Goal: Task Accomplishment & Management: Complete application form

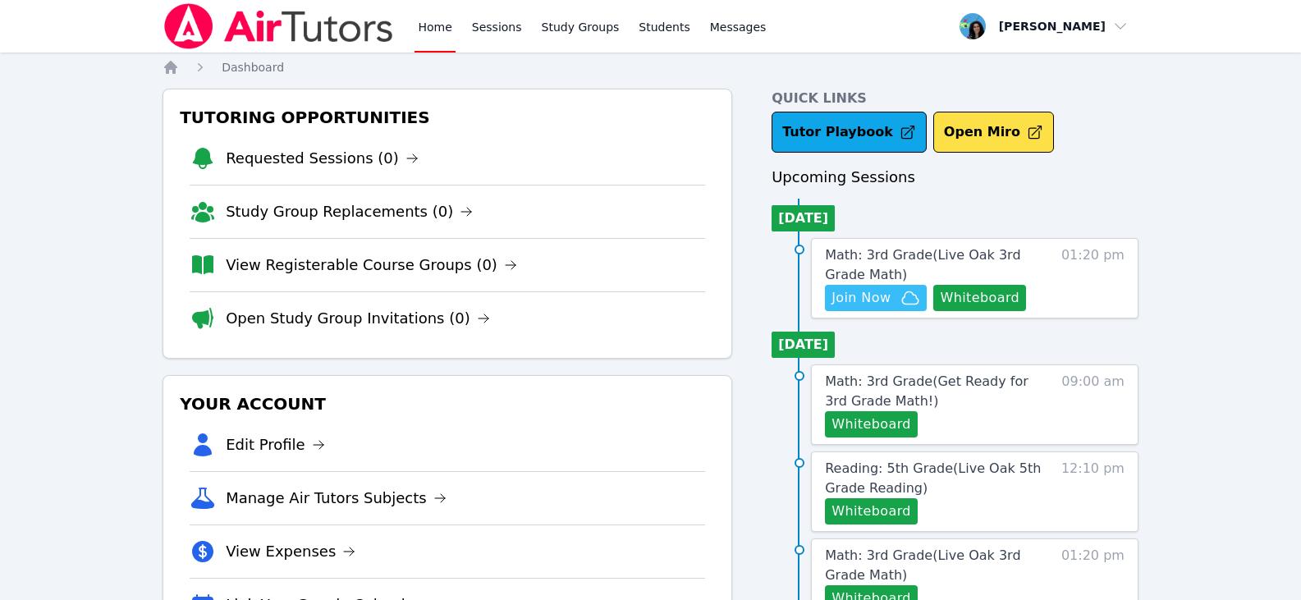
click at [868, 291] on span "Join Now" at bounding box center [861, 298] width 59 height 20
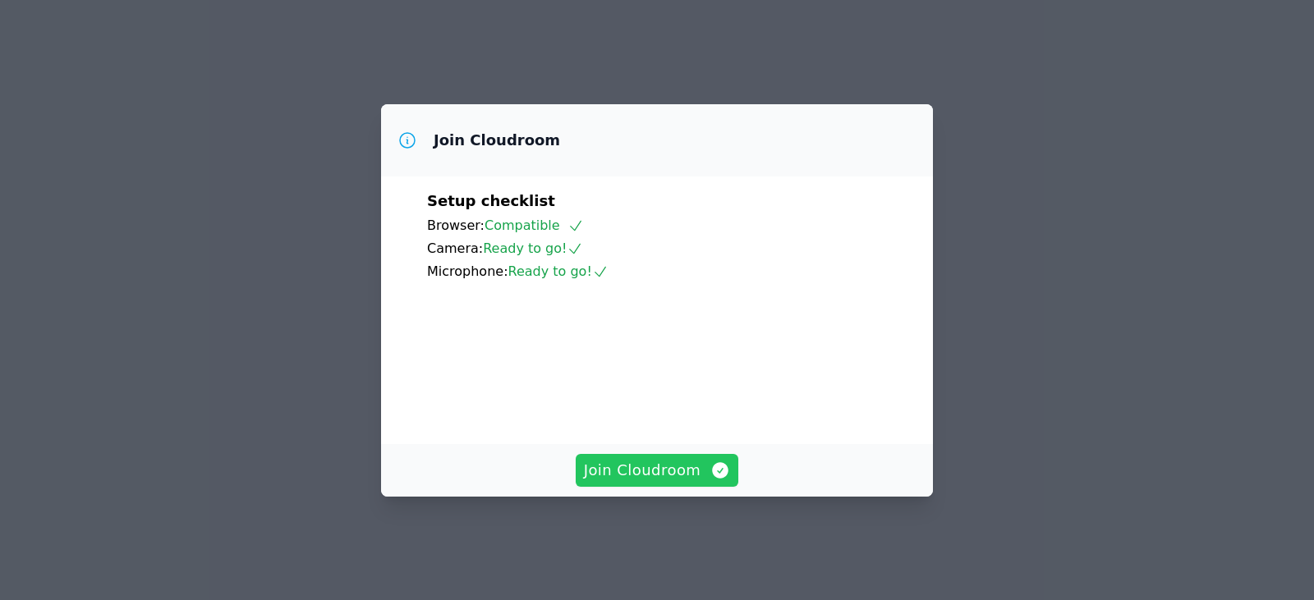
click at [645, 482] on span "Join Cloudroom" at bounding box center [657, 470] width 147 height 23
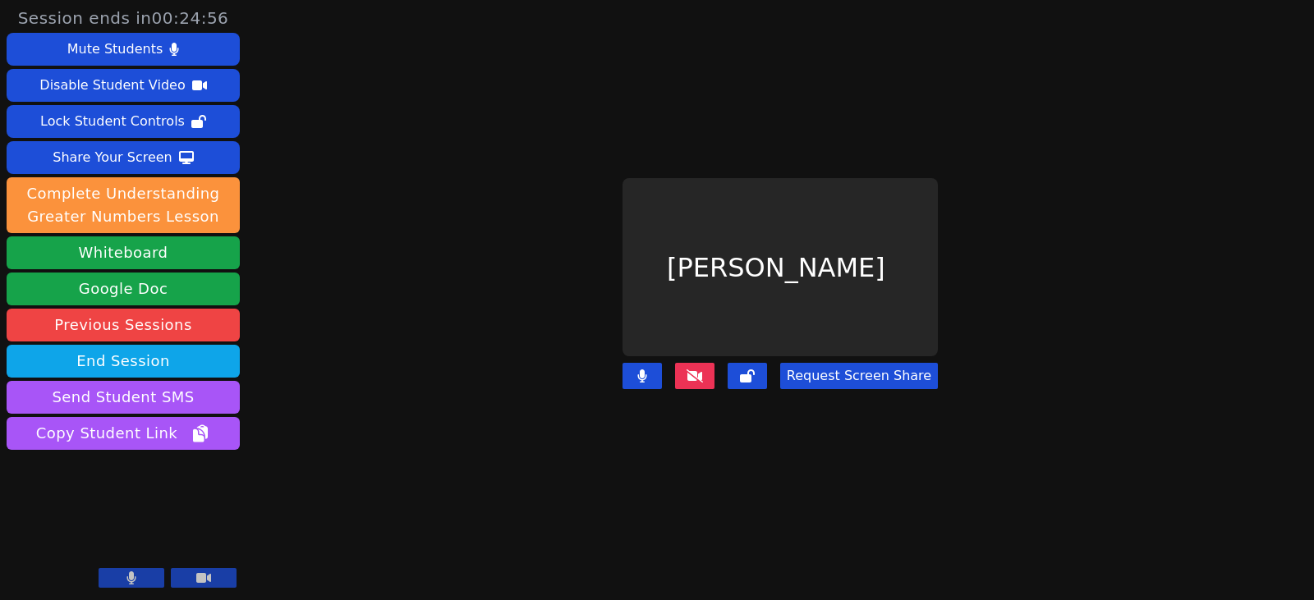
click at [503, 258] on main "[PERSON_NAME] Request Screen Share" at bounding box center [780, 300] width 567 height 600
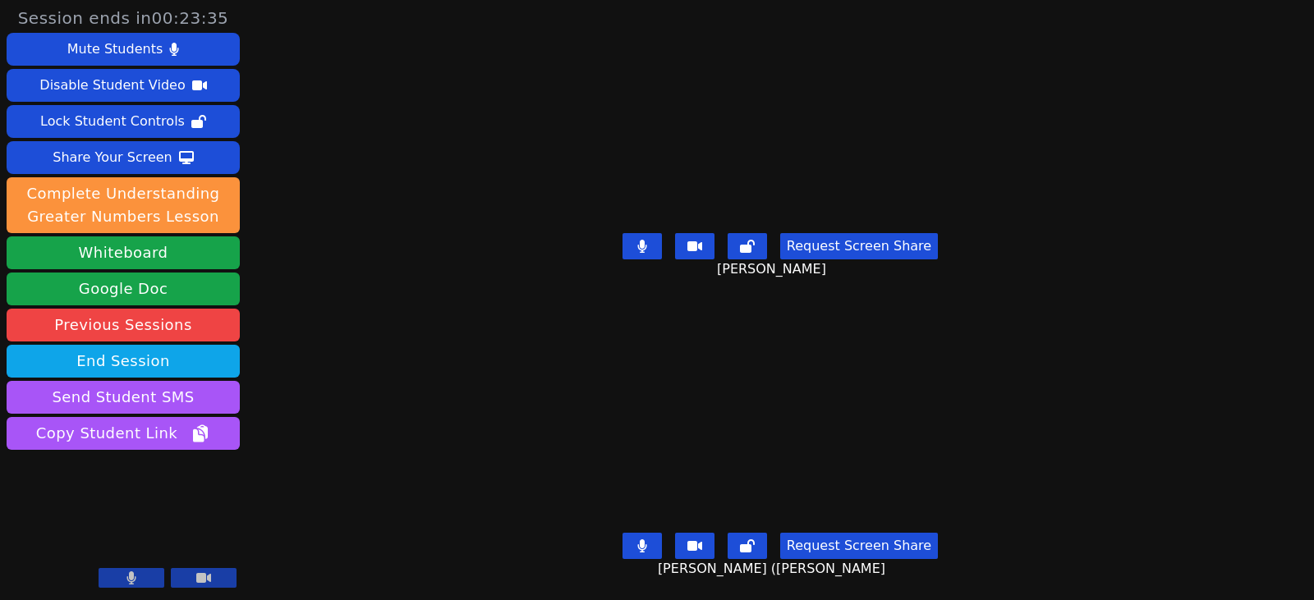
click at [658, 248] on button at bounding box center [641, 246] width 39 height 26
click at [642, 240] on icon at bounding box center [642, 246] width 16 height 13
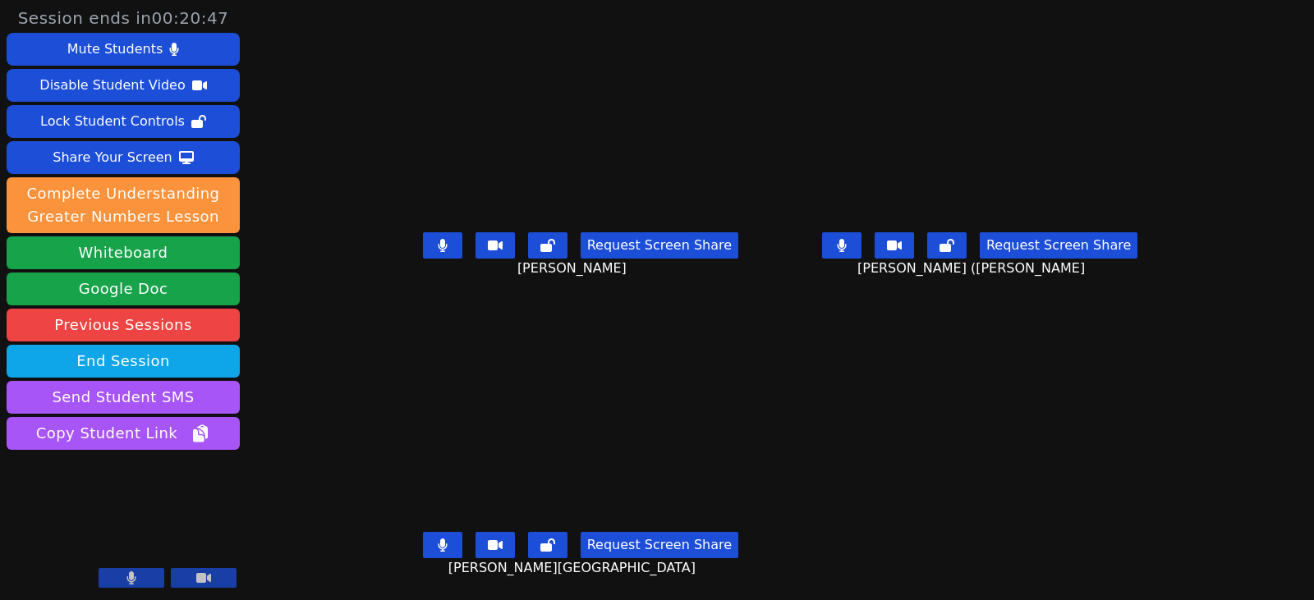
click at [438, 248] on icon at bounding box center [442, 245] width 9 height 13
click at [861, 254] on button at bounding box center [841, 245] width 39 height 26
click at [438, 539] on icon at bounding box center [443, 545] width 10 height 13
click at [433, 532] on button at bounding box center [442, 545] width 39 height 26
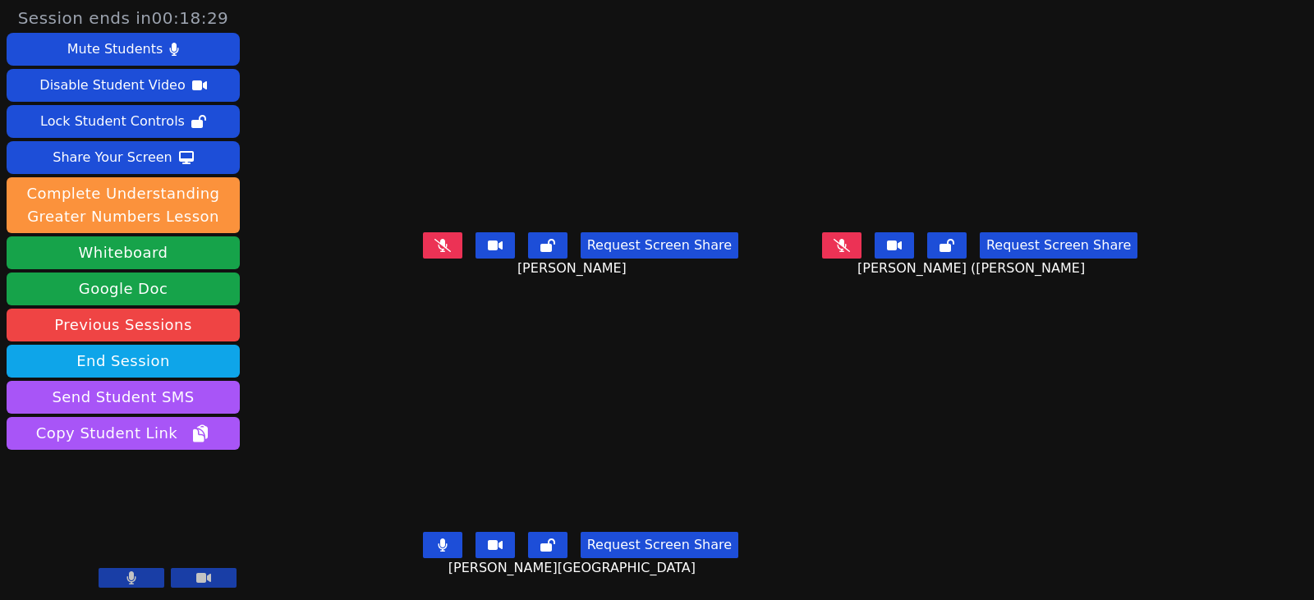
click at [433, 532] on button at bounding box center [442, 545] width 39 height 26
click at [850, 239] on icon at bounding box center [841, 245] width 16 height 13
drag, startPoint x: 868, startPoint y: 236, endPoint x: 860, endPoint y: 239, distance: 8.6
click at [847, 239] on icon at bounding box center [842, 245] width 10 height 13
click at [423, 532] on button at bounding box center [442, 545] width 39 height 26
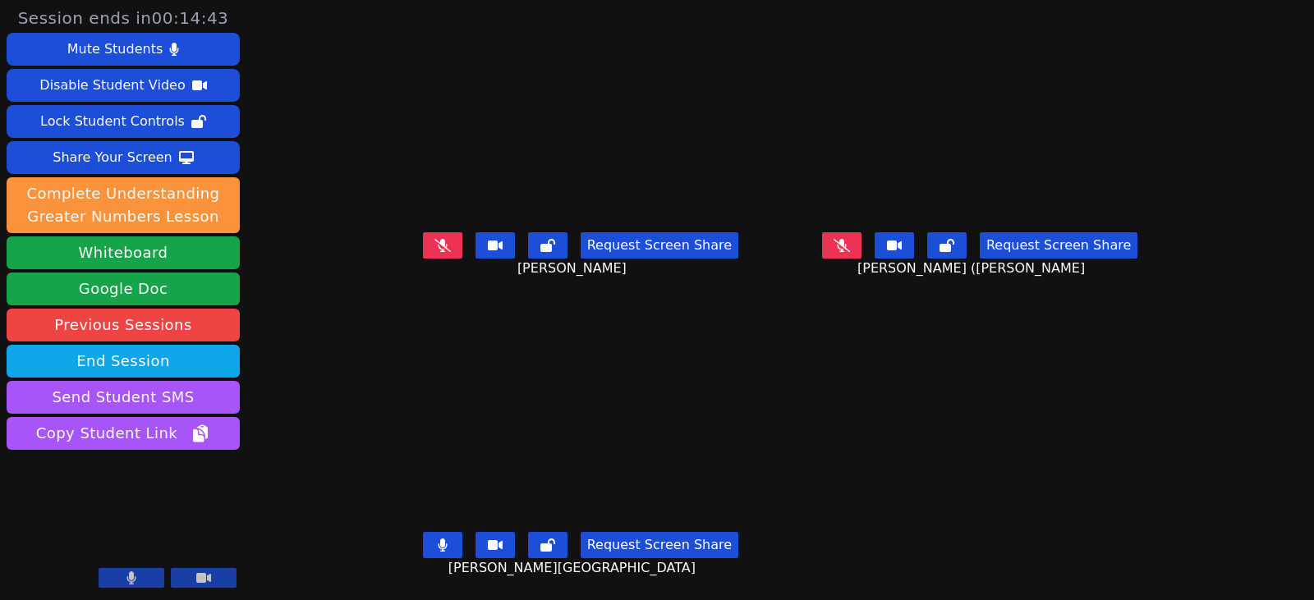
click at [434, 239] on icon at bounding box center [442, 245] width 16 height 13
click at [423, 238] on button at bounding box center [442, 245] width 39 height 26
click at [860, 232] on button at bounding box center [841, 245] width 39 height 26
click at [854, 241] on button at bounding box center [841, 245] width 39 height 26
click at [852, 237] on button at bounding box center [841, 245] width 39 height 26
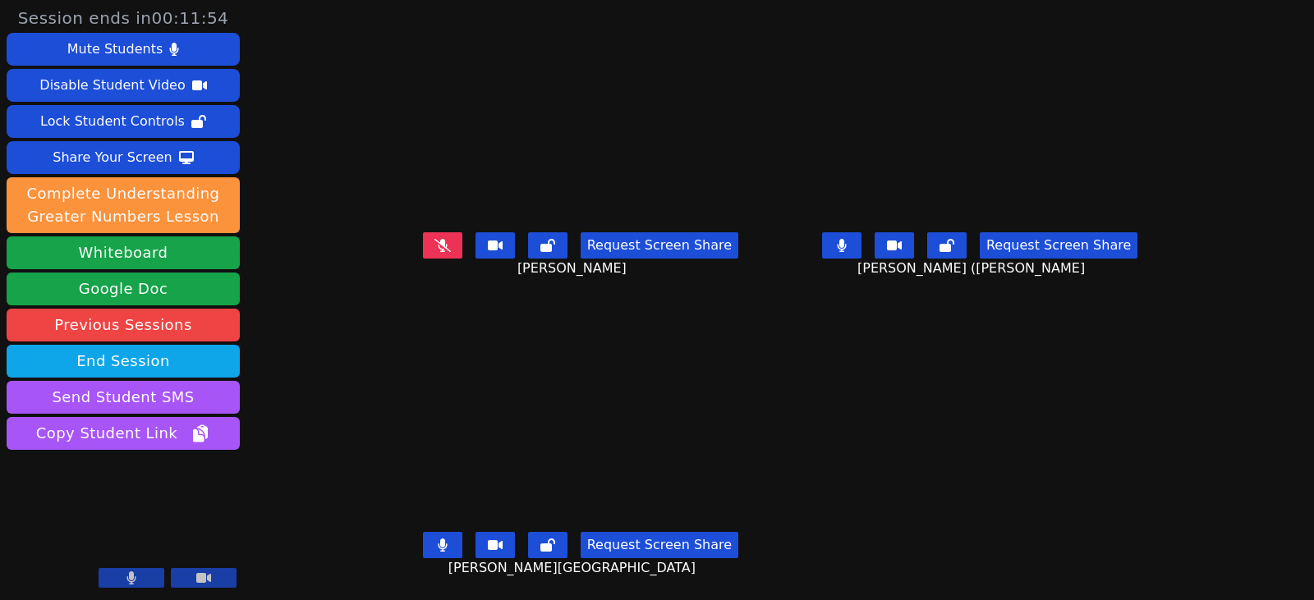
click at [429, 540] on button at bounding box center [442, 545] width 39 height 26
drag, startPoint x: 879, startPoint y: 236, endPoint x: 644, endPoint y: 303, distance: 245.1
click at [861, 236] on button at bounding box center [841, 245] width 39 height 26
click at [850, 239] on icon at bounding box center [841, 245] width 16 height 13
click at [846, 239] on icon at bounding box center [841, 245] width 9 height 13
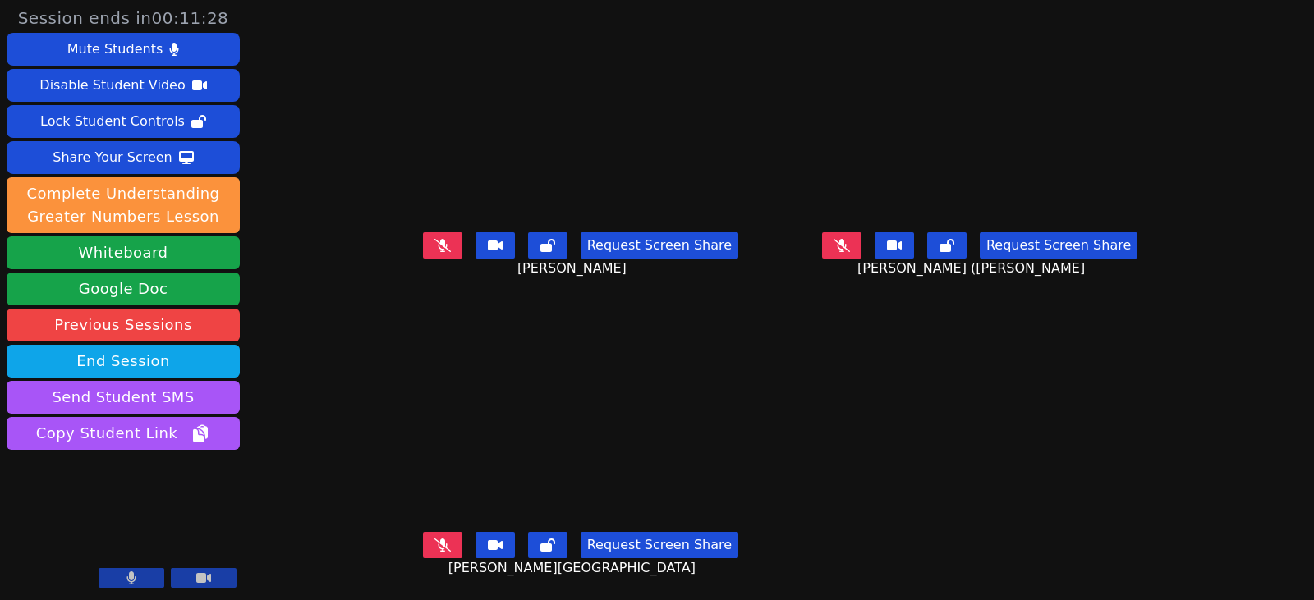
click at [434, 239] on icon at bounding box center [442, 245] width 16 height 13
click at [438, 239] on icon at bounding box center [442, 245] width 9 height 13
click at [434, 539] on icon at bounding box center [442, 545] width 16 height 13
click at [434, 239] on icon at bounding box center [442, 245] width 16 height 13
click at [423, 239] on button at bounding box center [442, 245] width 39 height 26
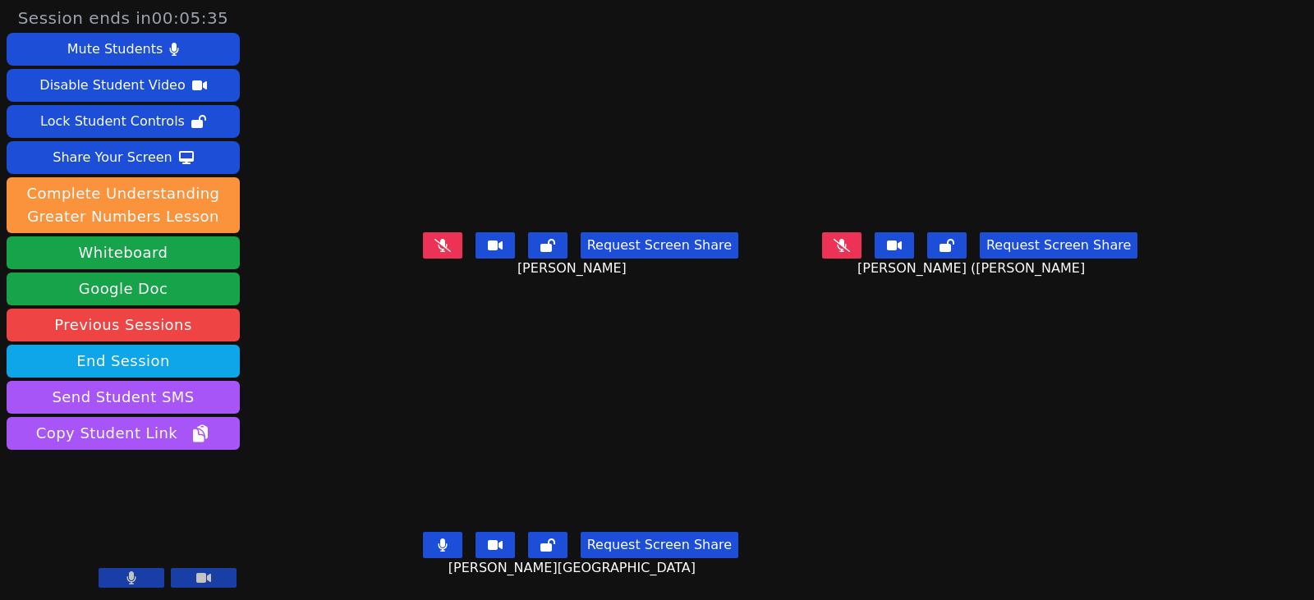
click at [423, 532] on button at bounding box center [442, 545] width 39 height 26
click at [434, 539] on icon at bounding box center [442, 545] width 16 height 13
click at [434, 239] on icon at bounding box center [442, 245] width 16 height 13
click at [433, 232] on button at bounding box center [442, 245] width 39 height 26
click at [423, 537] on button at bounding box center [442, 545] width 39 height 26
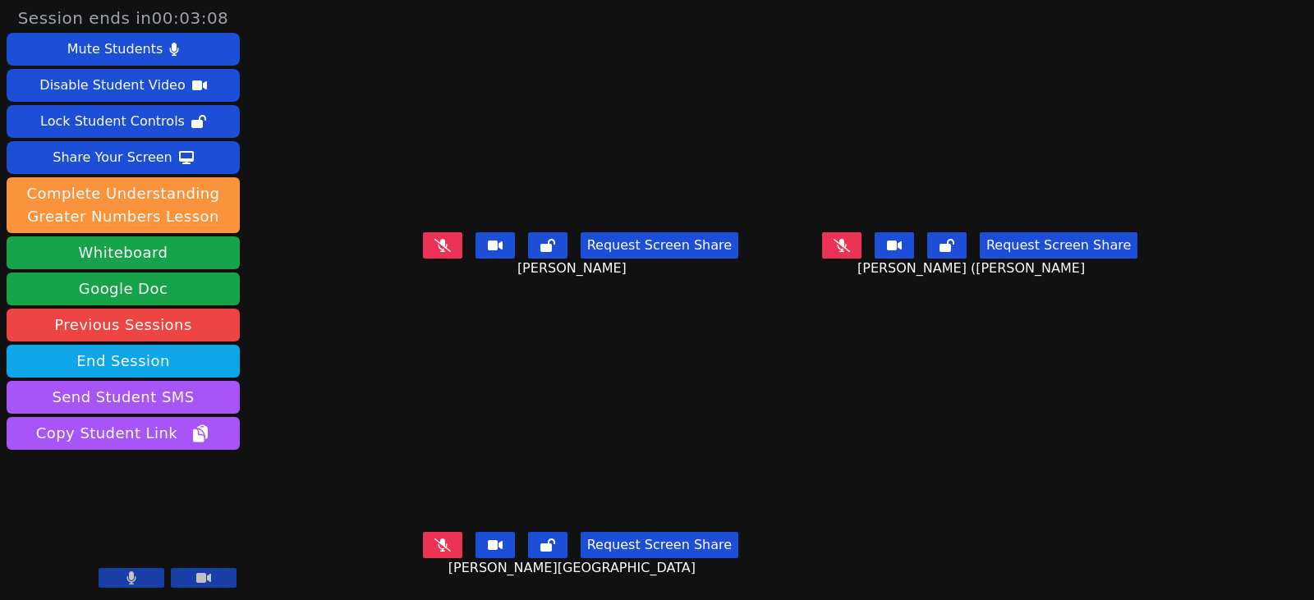
click at [850, 239] on icon at bounding box center [841, 245] width 16 height 13
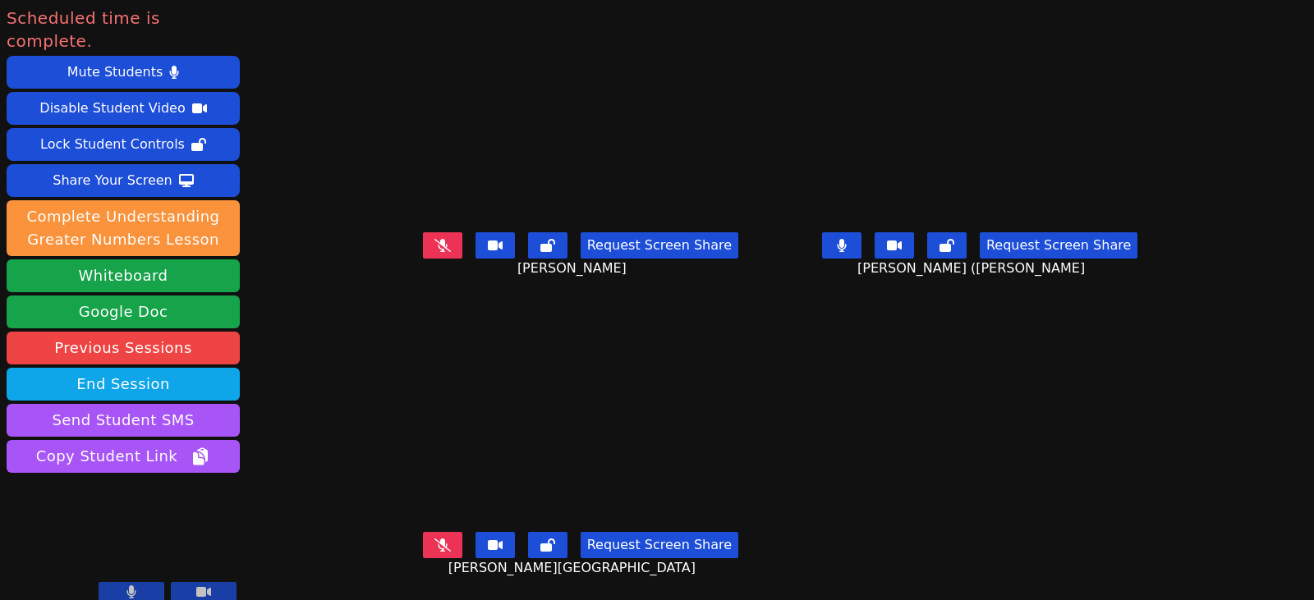
click at [437, 539] on button at bounding box center [442, 545] width 39 height 26
drag, startPoint x: 422, startPoint y: 228, endPoint x: 445, endPoint y: 277, distance: 53.6
click at [434, 239] on icon at bounding box center [442, 245] width 16 height 13
click at [861, 235] on button at bounding box center [841, 245] width 39 height 26
click at [438, 539] on icon at bounding box center [443, 545] width 10 height 13
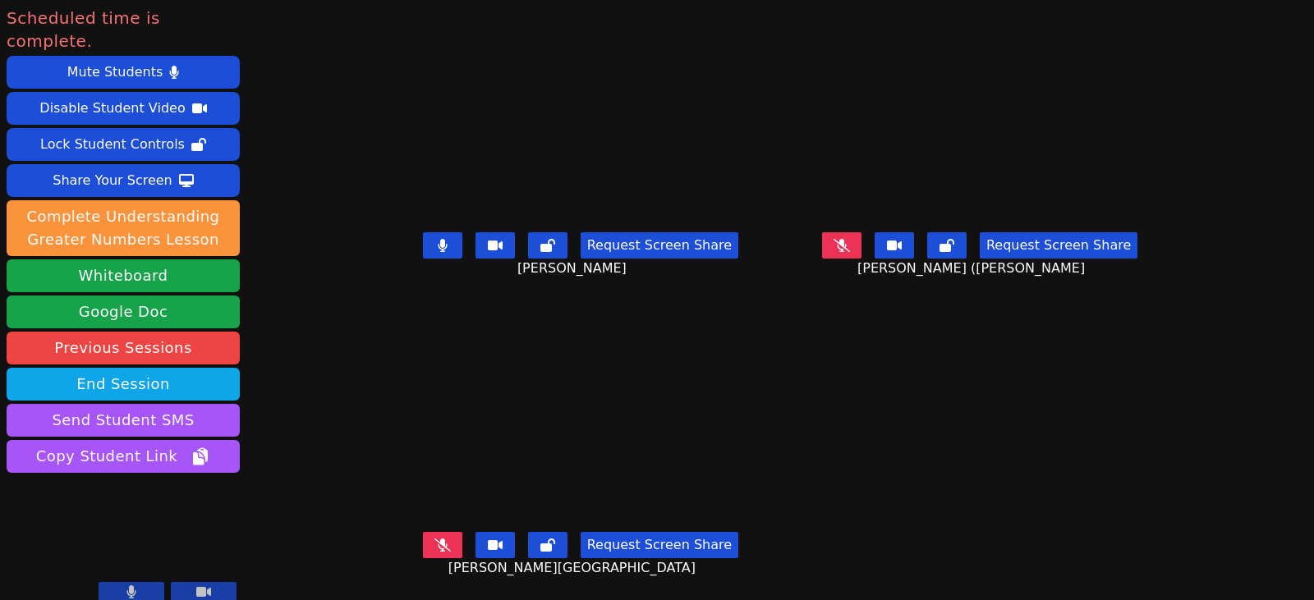
click at [434, 539] on icon at bounding box center [442, 545] width 16 height 13
click at [847, 239] on icon at bounding box center [842, 245] width 10 height 13
click at [432, 240] on button at bounding box center [442, 245] width 39 height 26
click at [434, 239] on icon at bounding box center [442, 245] width 16 height 13
click at [850, 239] on icon at bounding box center [841, 245] width 16 height 13
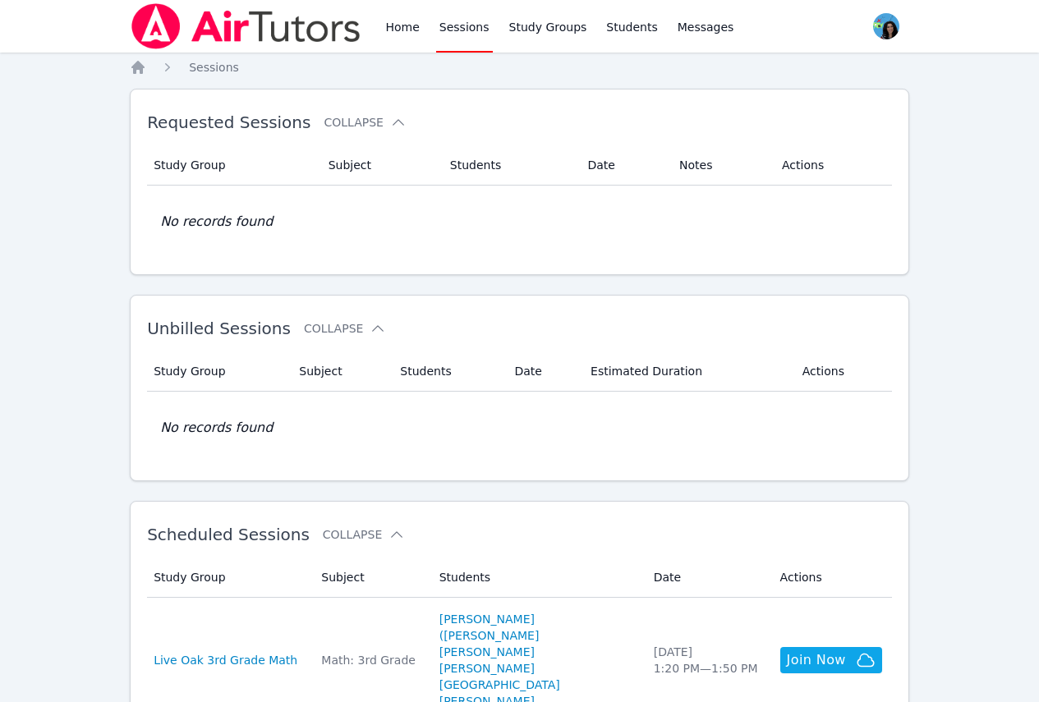
scroll to position [82, 0]
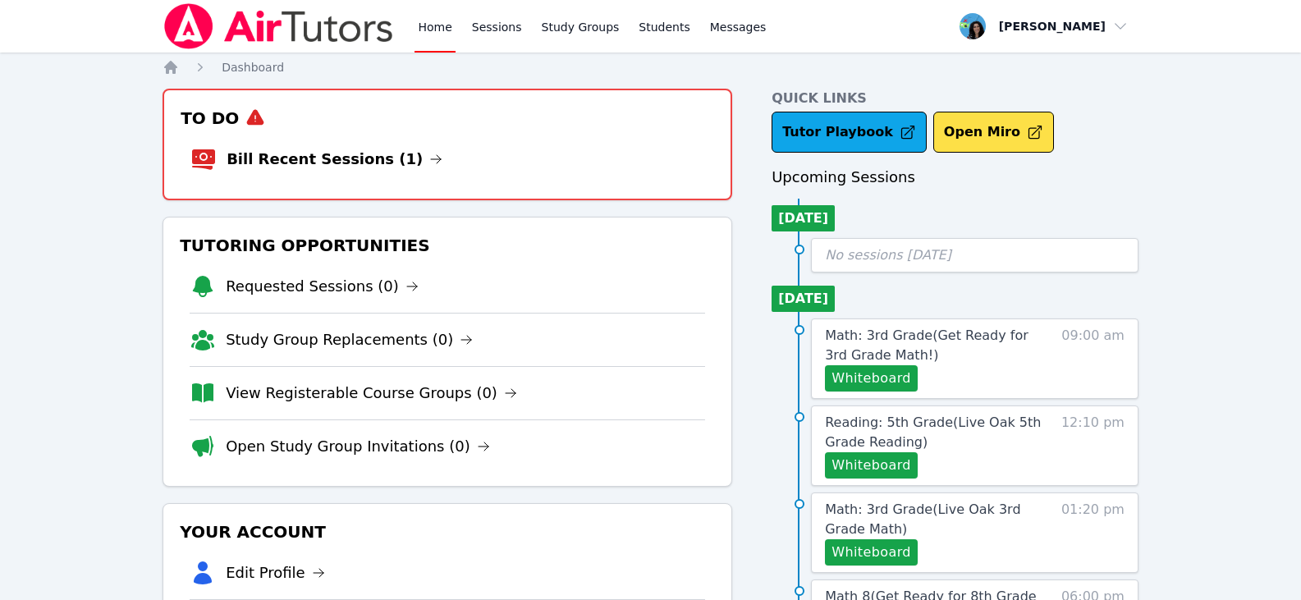
drag, startPoint x: 385, startPoint y: 156, endPoint x: 428, endPoint y: 172, distance: 45.5
click at [429, 156] on icon at bounding box center [435, 159] width 13 height 13
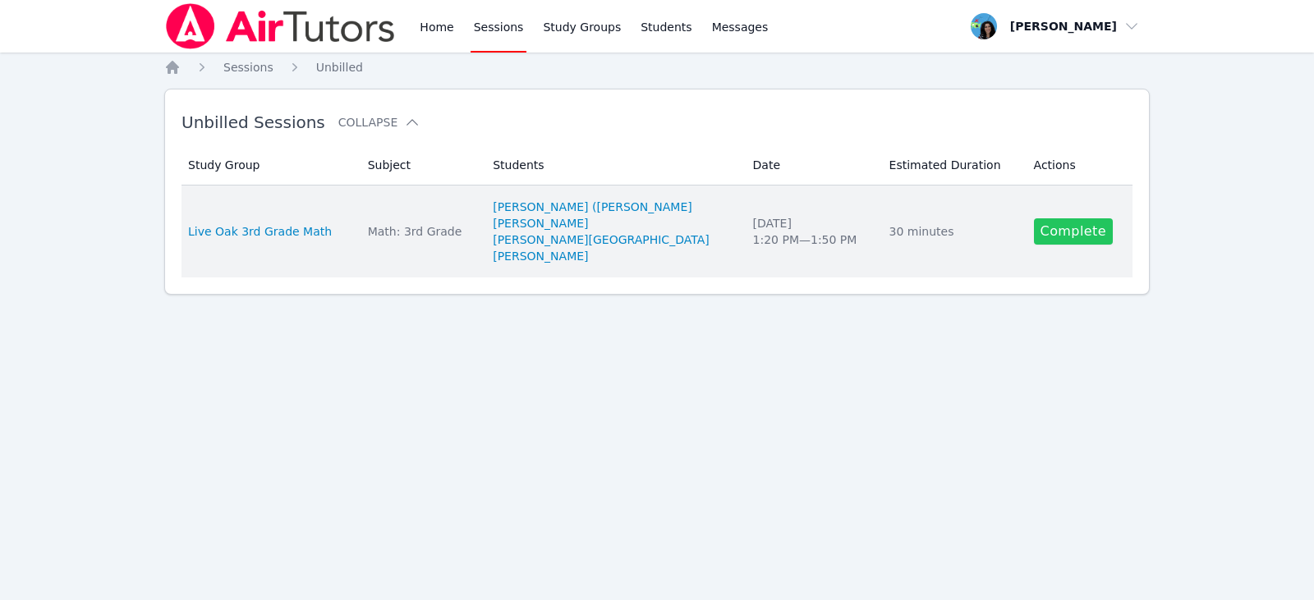
click at [1085, 232] on link "Complete" at bounding box center [1073, 231] width 79 height 26
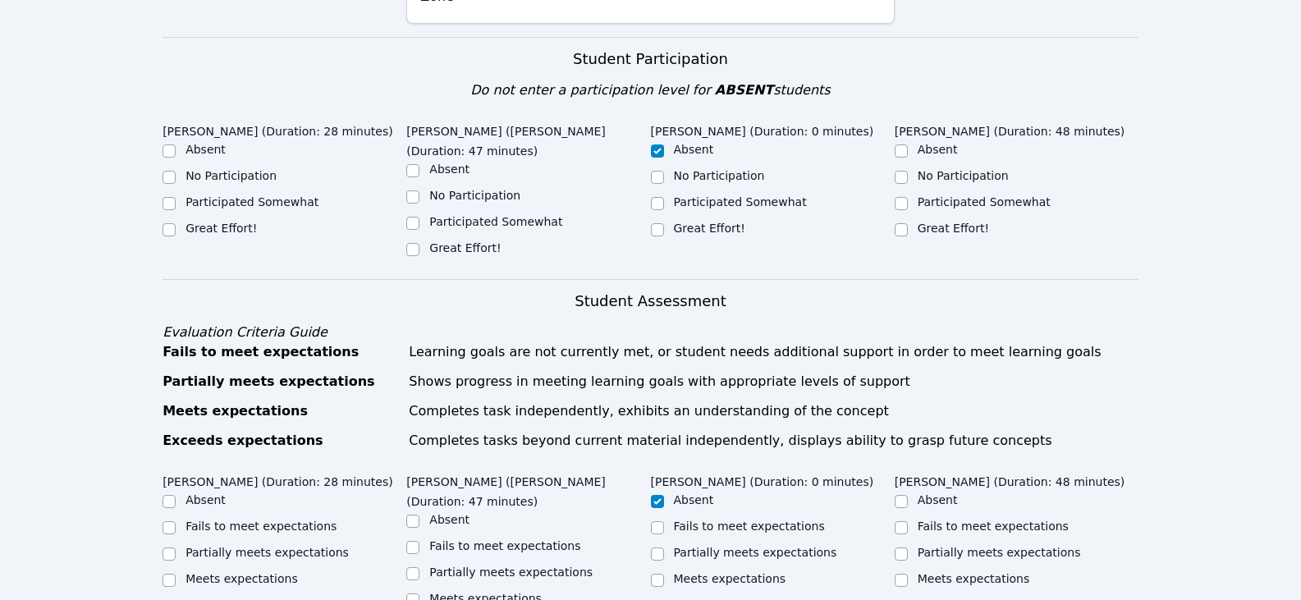
scroll to position [411, 0]
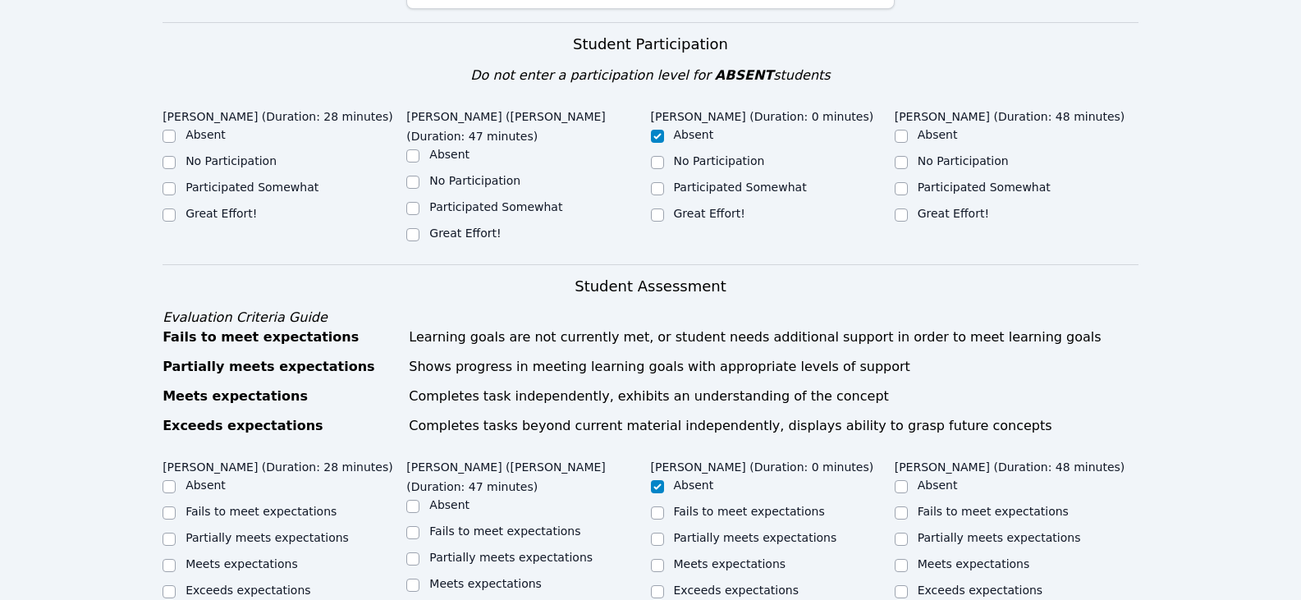
click at [195, 207] on label "Great Effort!" at bounding box center [221, 213] width 71 height 13
click at [176, 209] on input "Great Effort!" at bounding box center [169, 215] width 13 height 13
checkbox input "true"
click at [468, 227] on label "Great Effort!" at bounding box center [464, 233] width 71 height 13
click at [420, 228] on input "Great Effort!" at bounding box center [412, 234] width 13 height 13
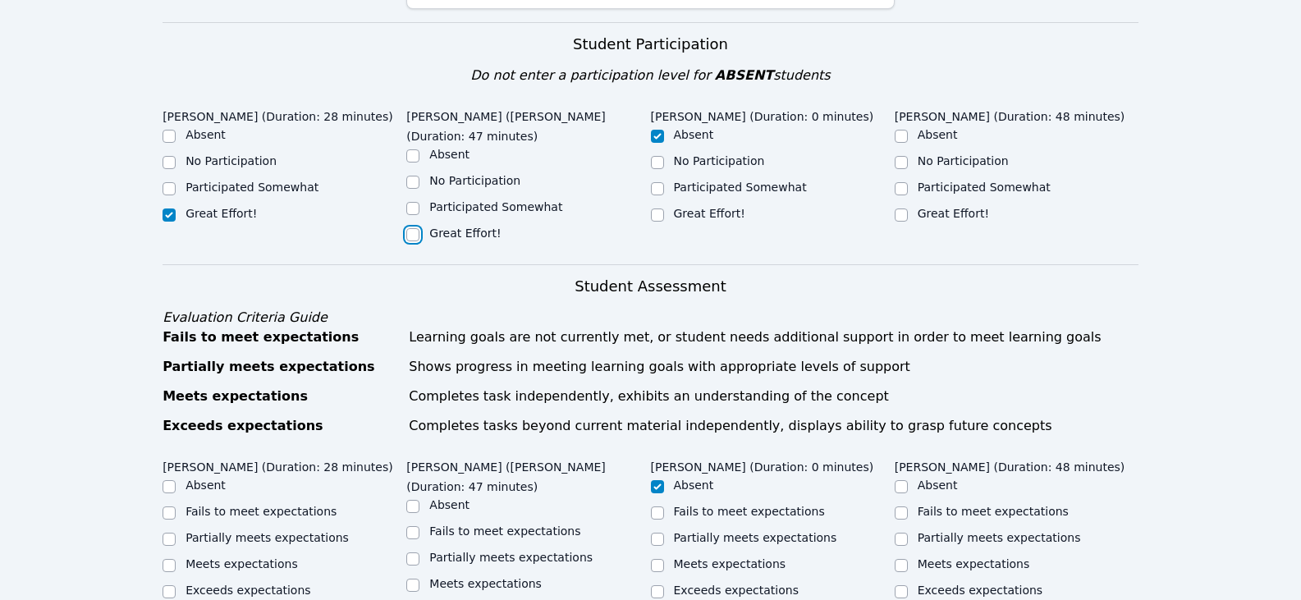
checkbox input "true"
click at [911, 205] on div "Great Effort!" at bounding box center [1017, 215] width 244 height 20
click at [906, 205] on div at bounding box center [901, 215] width 13 height 20
click at [902, 209] on input "Great Effort!" at bounding box center [901, 215] width 13 height 13
checkbox input "true"
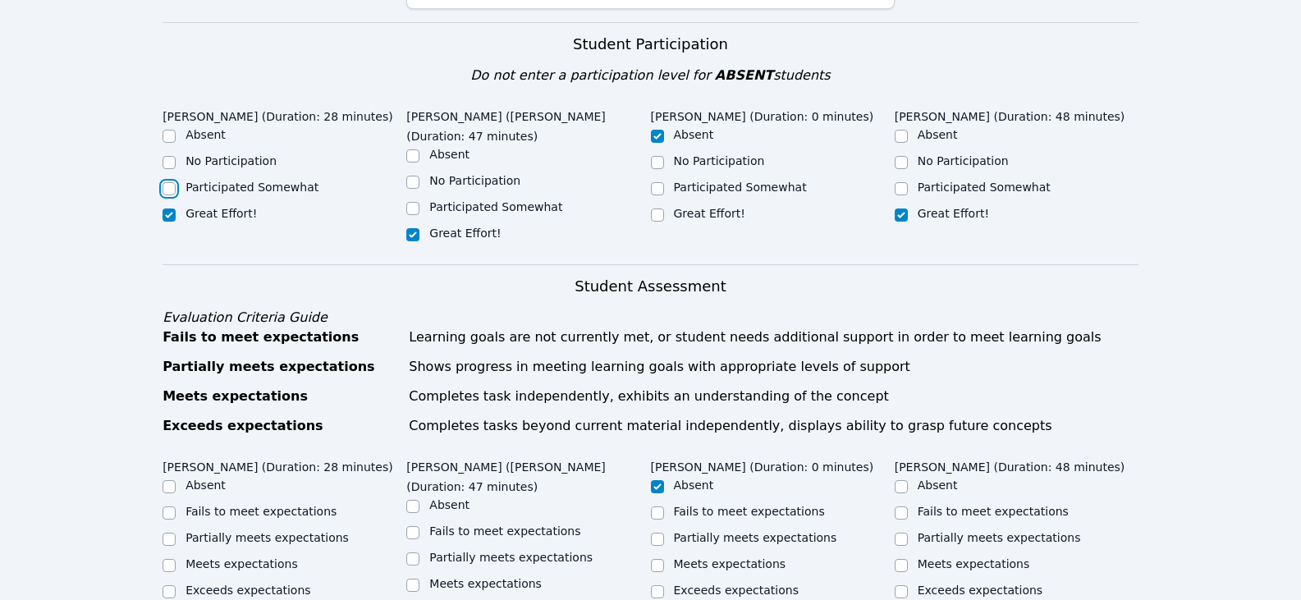
click at [169, 182] on input "Participated Somewhat" at bounding box center [169, 188] width 13 height 13
checkbox input "true"
checkbox input "false"
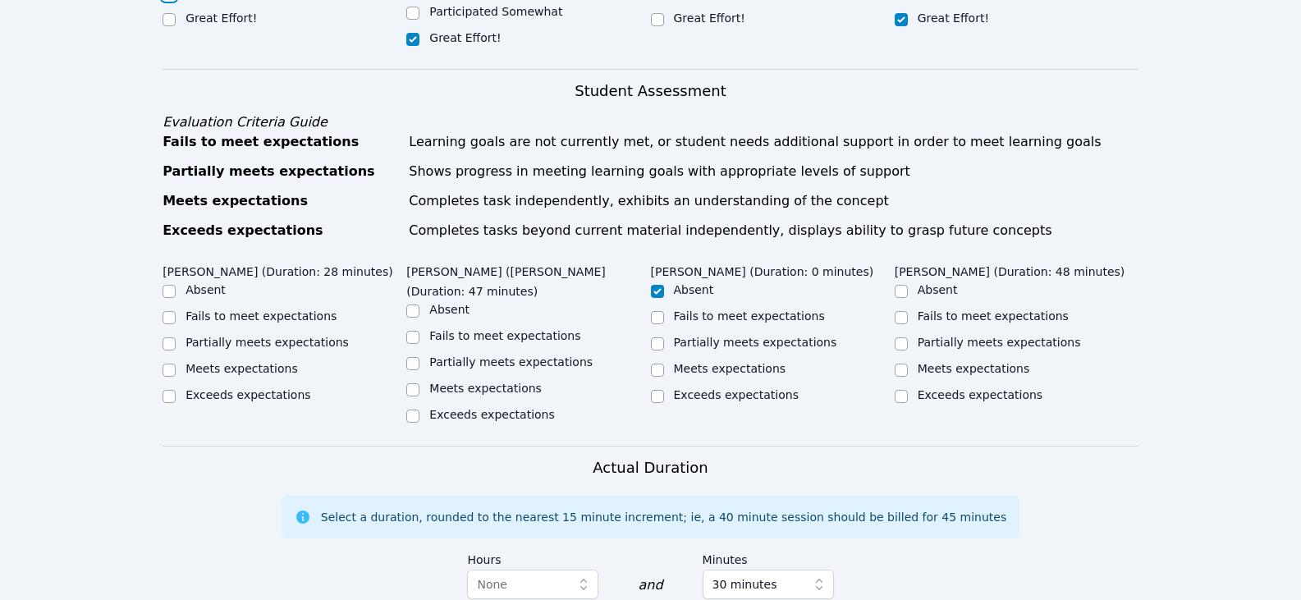
scroll to position [657, 0]
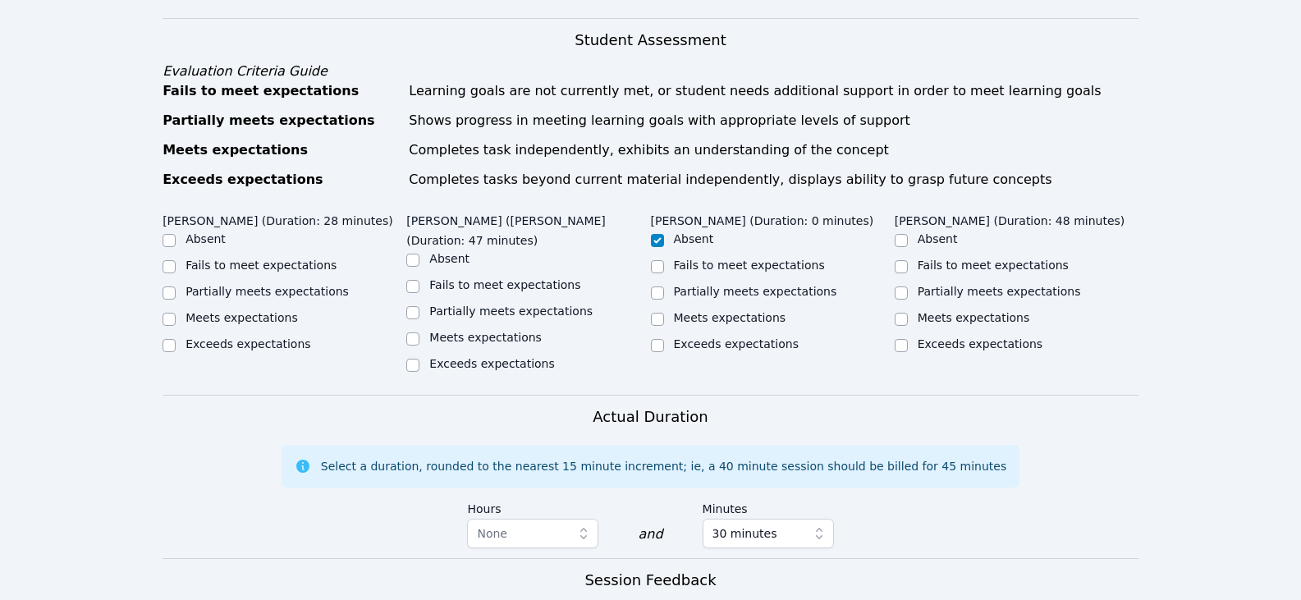
click at [301, 285] on label "Partially meets expectations" at bounding box center [267, 291] width 163 height 13
click at [176, 287] on input "Partially meets expectations" at bounding box center [169, 293] width 13 height 13
checkbox input "true"
click at [465, 305] on label "Partially meets expectations" at bounding box center [510, 311] width 163 height 13
click at [420, 306] on input "Partially meets expectations" at bounding box center [412, 312] width 13 height 13
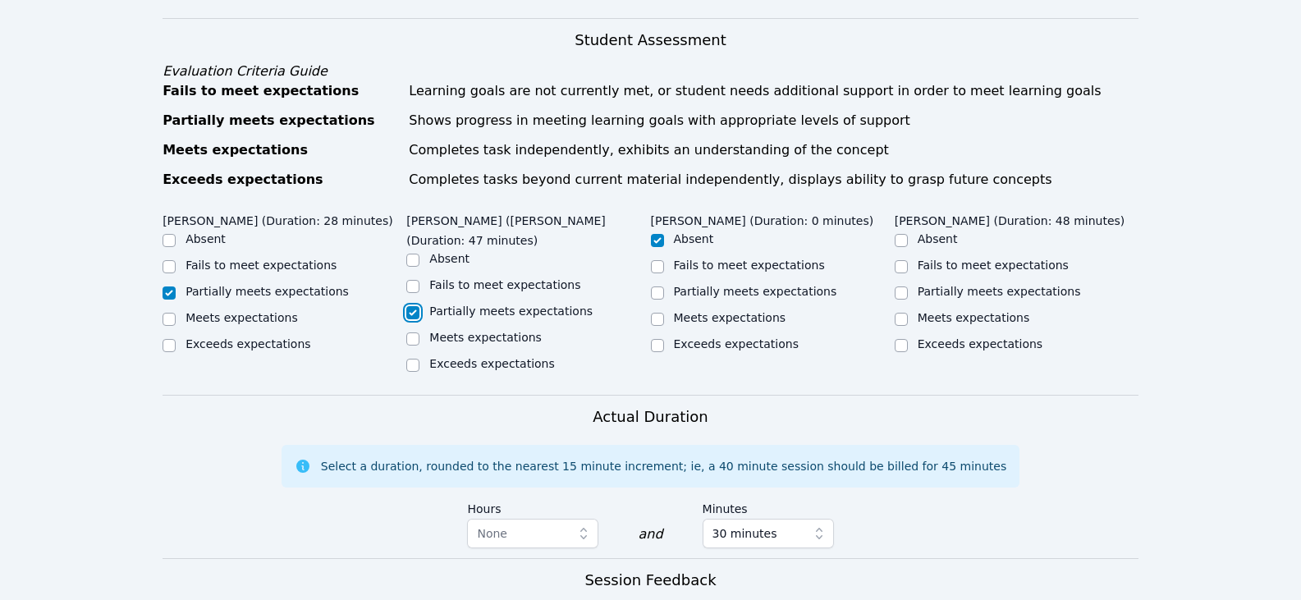
checkbox input "true"
click at [897, 287] on input "Partially meets expectations" at bounding box center [901, 293] width 13 height 13
checkbox input "true"
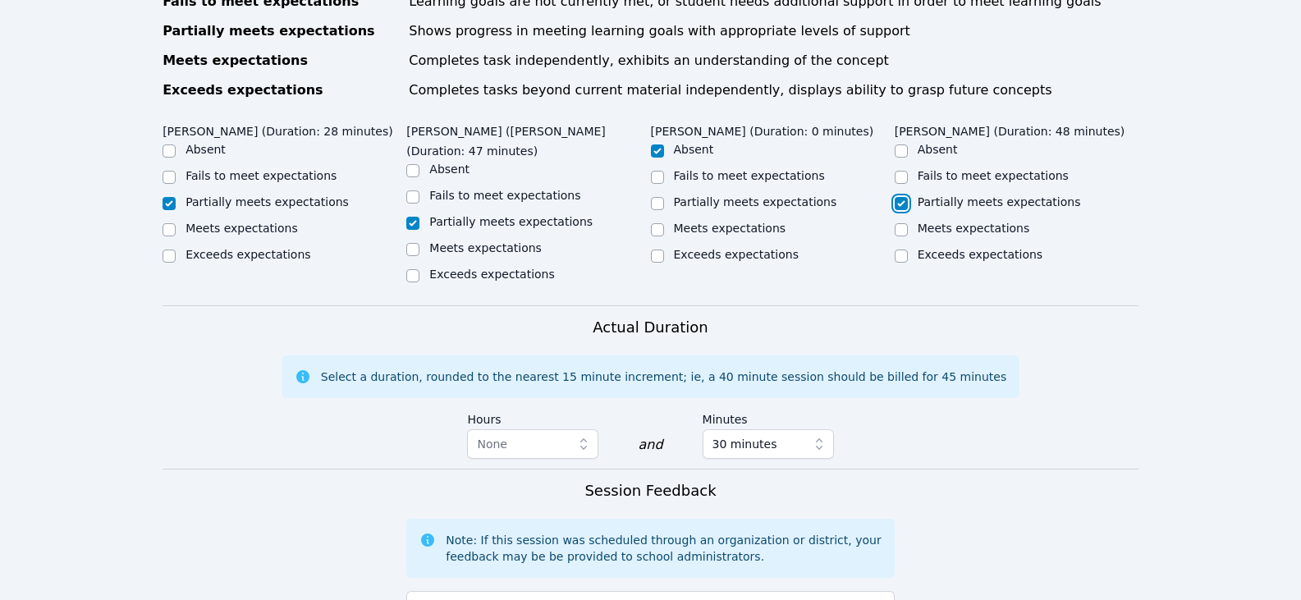
scroll to position [903, 0]
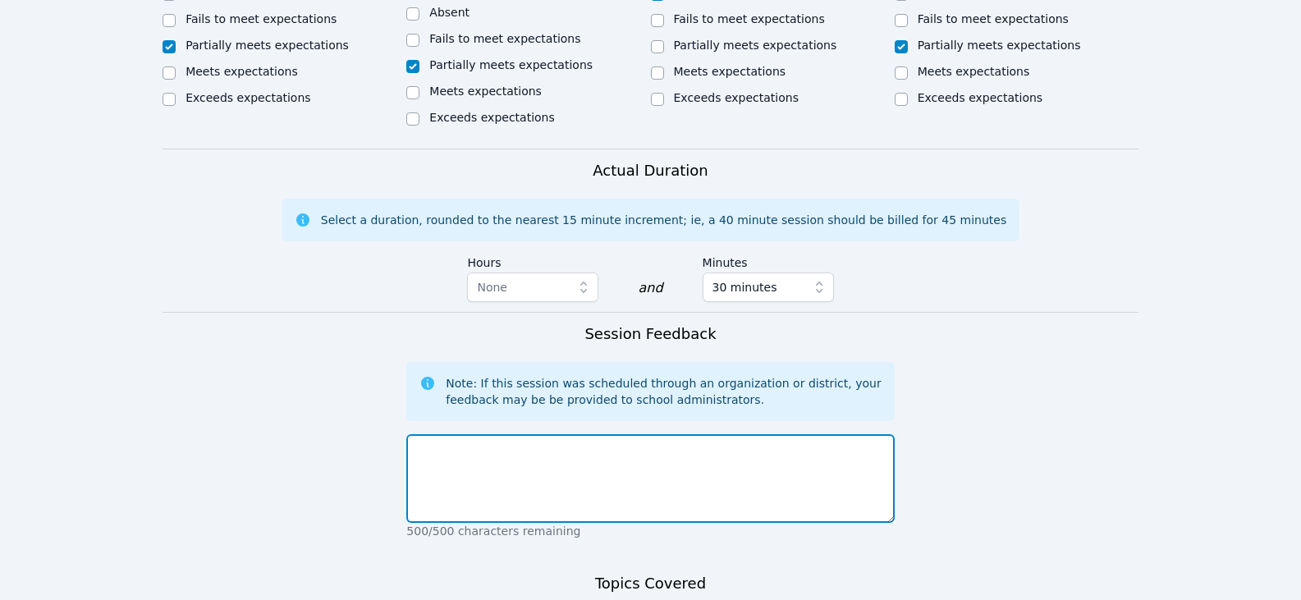
click at [704, 434] on textarea at bounding box center [650, 478] width 488 height 89
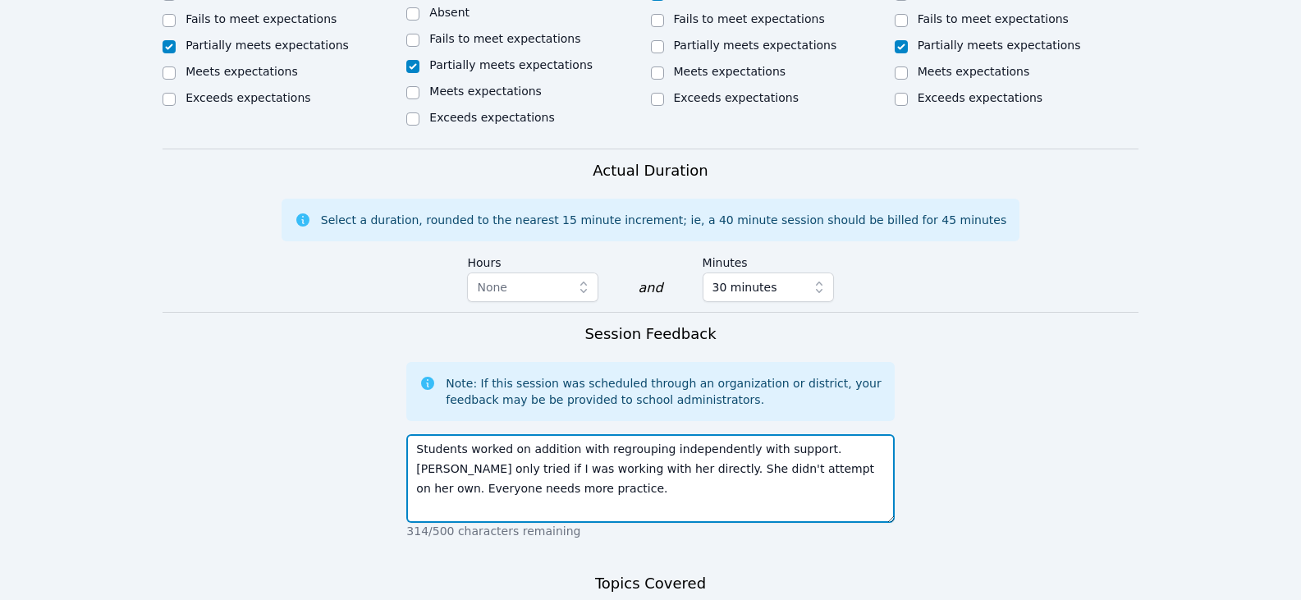
type textarea "Students worked on addition with regrouping independently with support. Audrey …"
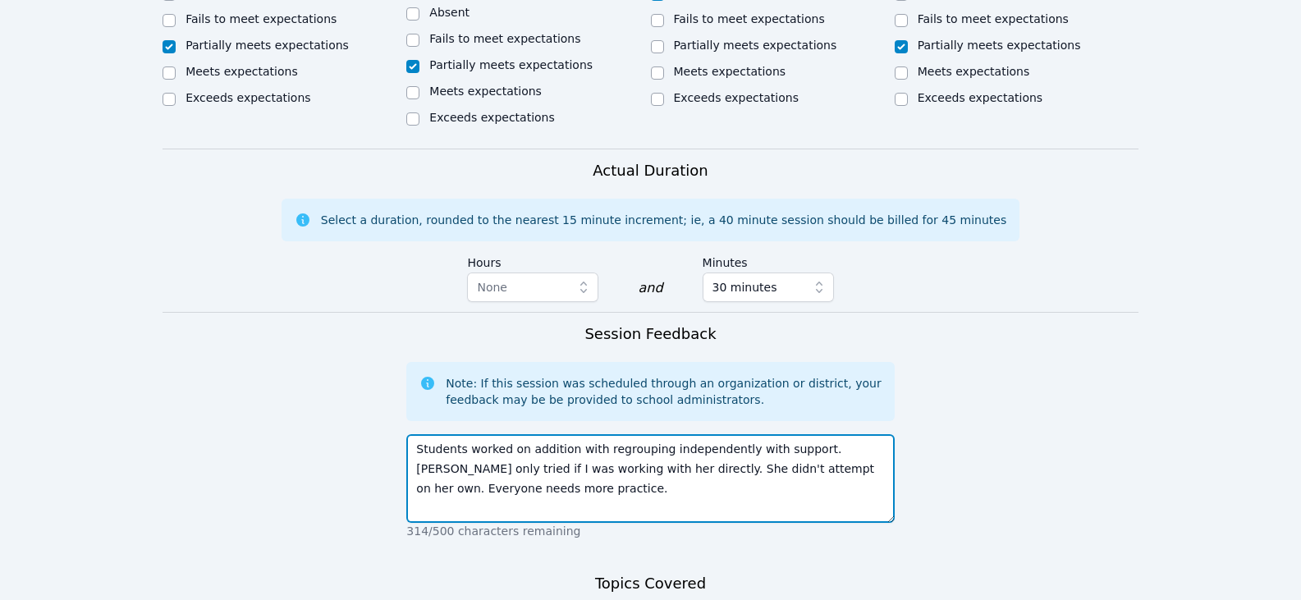
drag, startPoint x: 525, startPoint y: 366, endPoint x: 648, endPoint y: 369, distance: 123.2
click at [648, 434] on textarea "Students worked on addition with regrouping independently with support. Audrey …" at bounding box center [650, 478] width 488 height 89
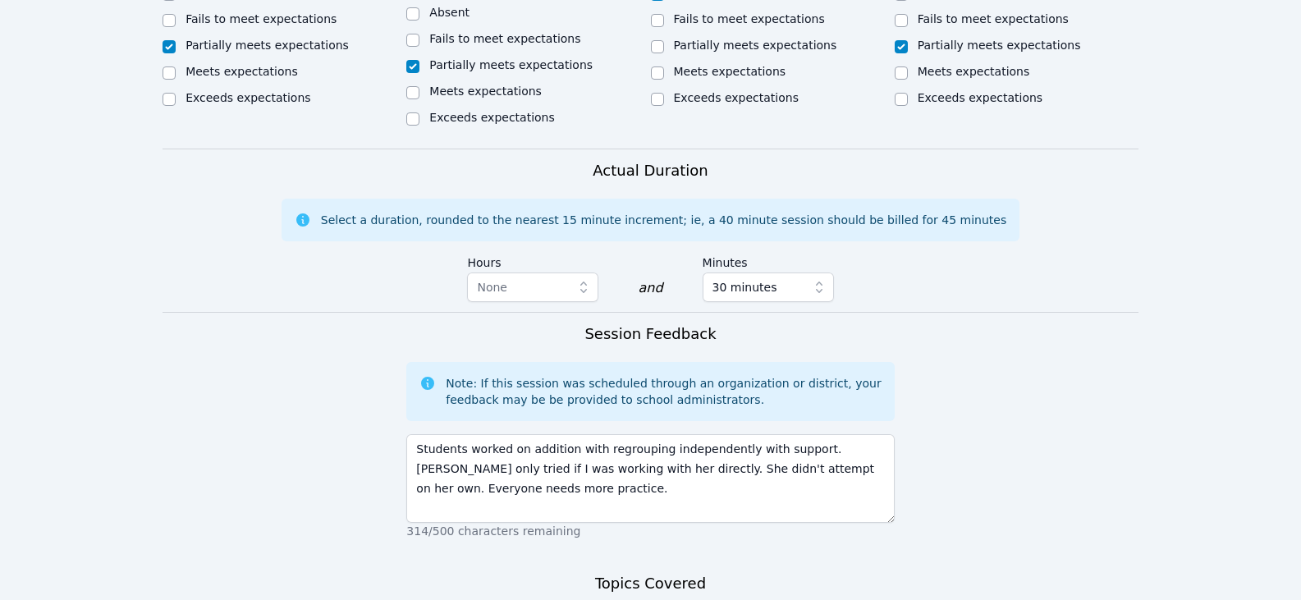
paste textarea "ddition with regrouping"
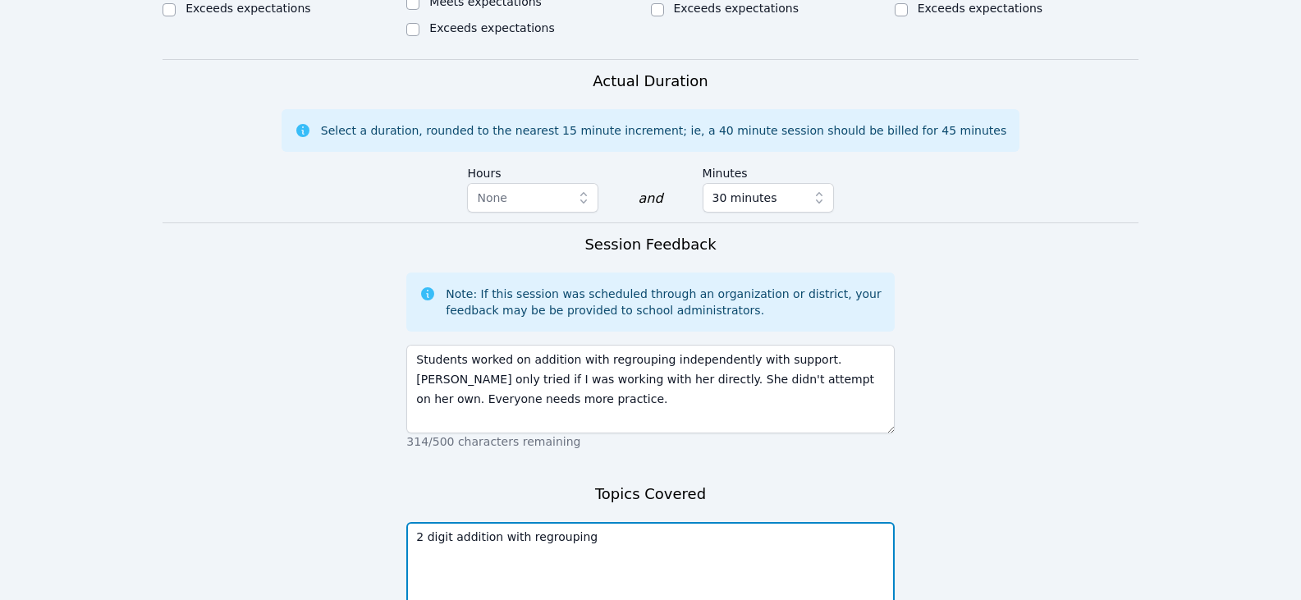
scroll to position [1076, 0]
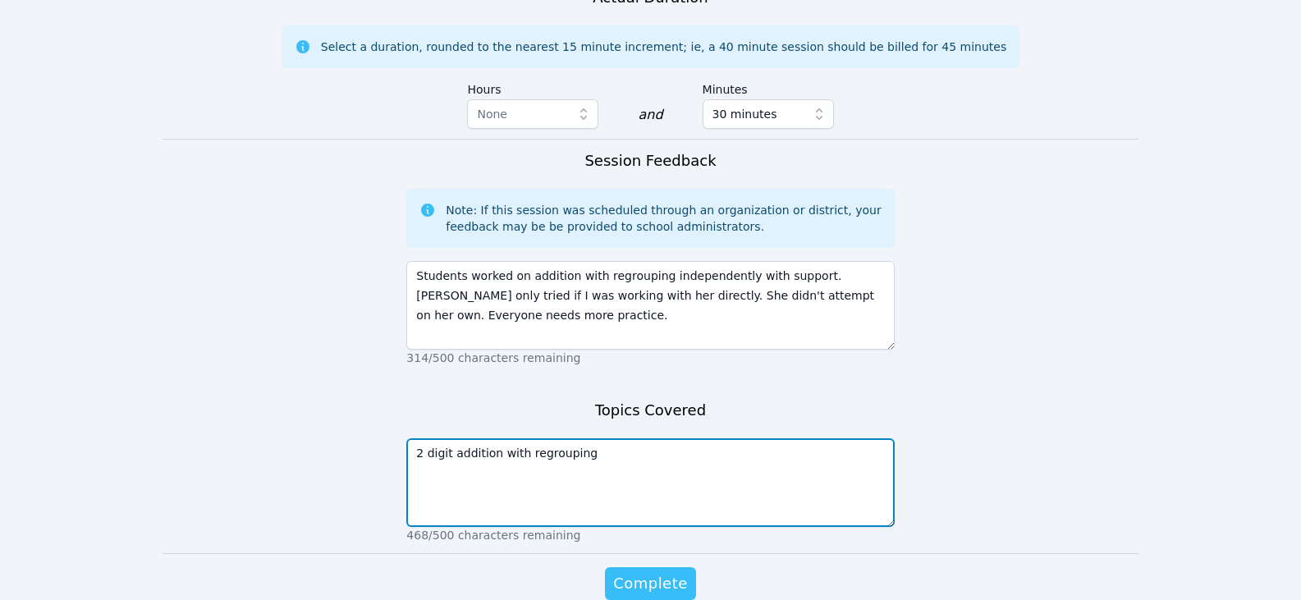
type textarea "2 digit addition with regrouping"
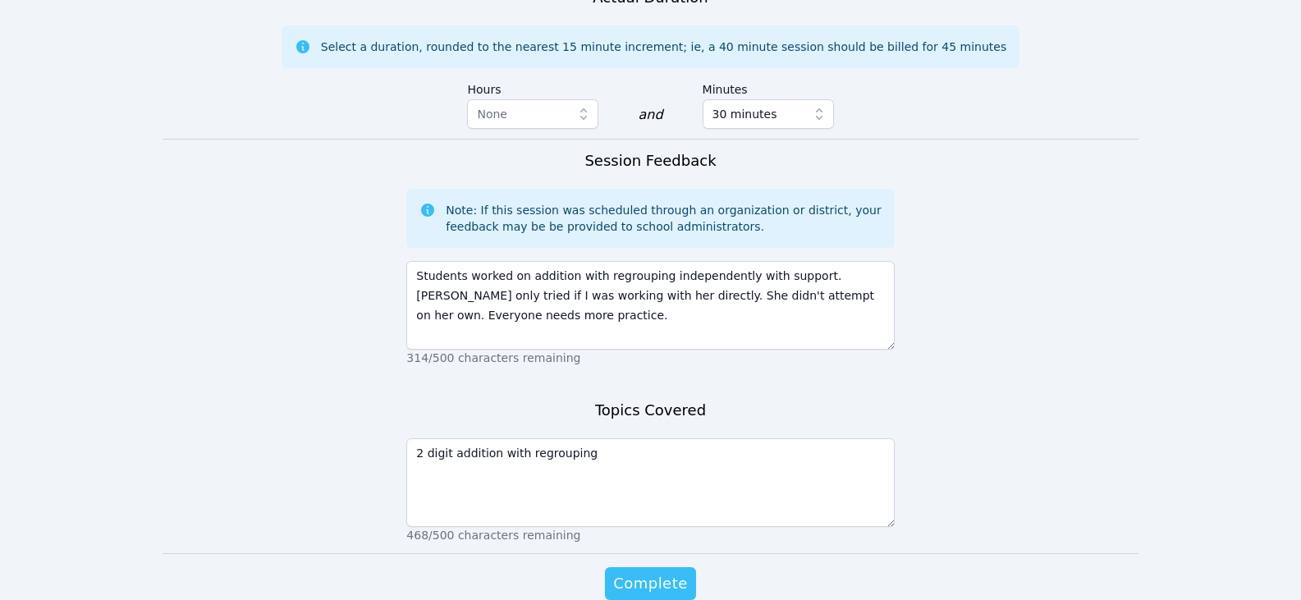
click at [678, 572] on span "Complete" at bounding box center [650, 583] width 74 height 23
